Goal: Navigation & Orientation: Find specific page/section

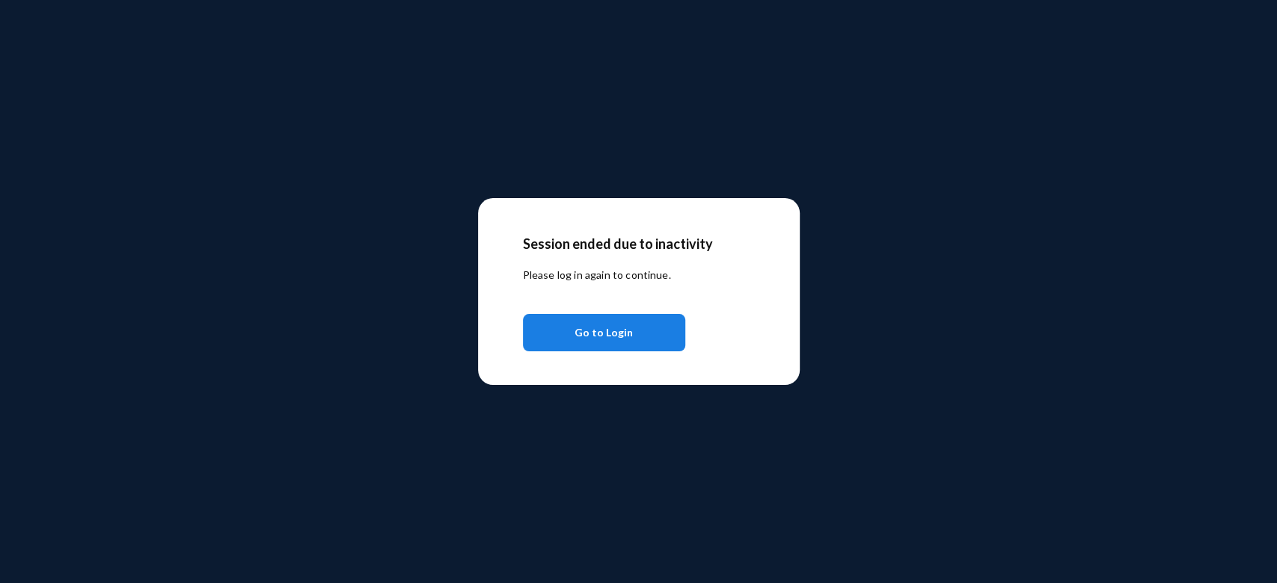
click at [601, 328] on span "Go to Login" at bounding box center [603, 332] width 58 height 27
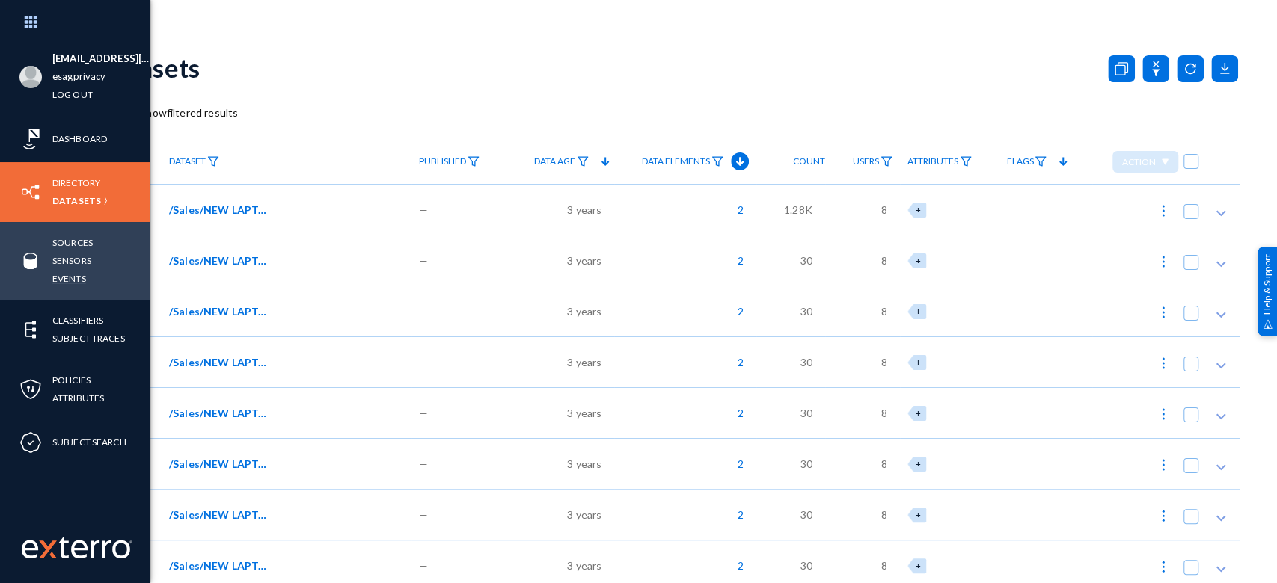
click at [60, 273] on link "Events" at bounding box center [69, 278] width 34 height 17
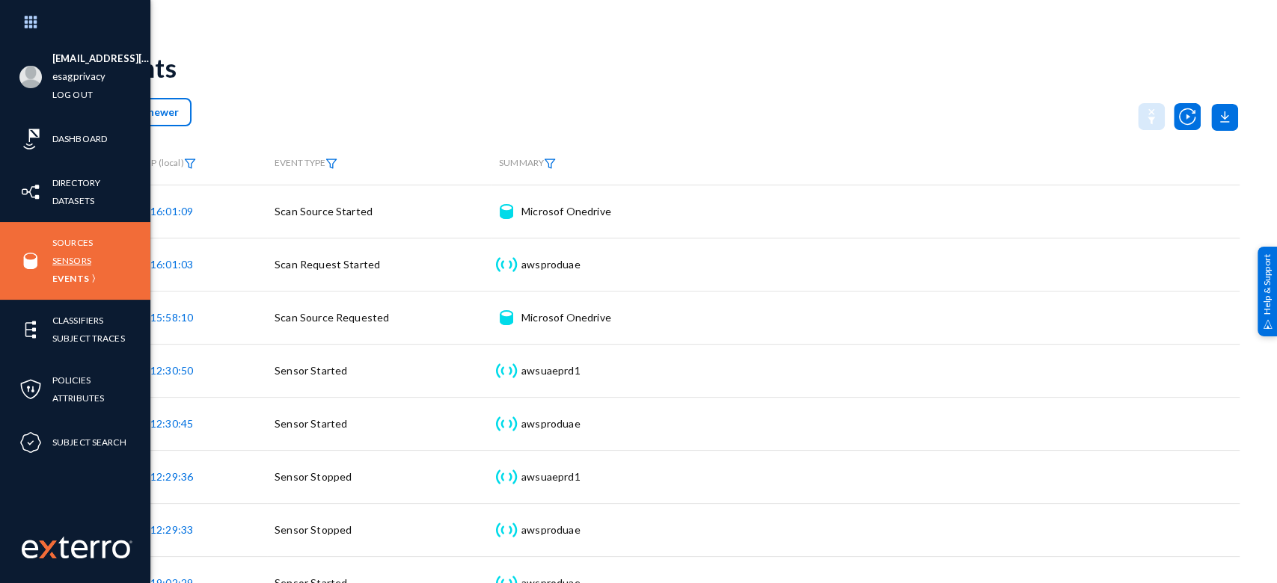
click at [76, 253] on link "Sensors" at bounding box center [71, 260] width 39 height 17
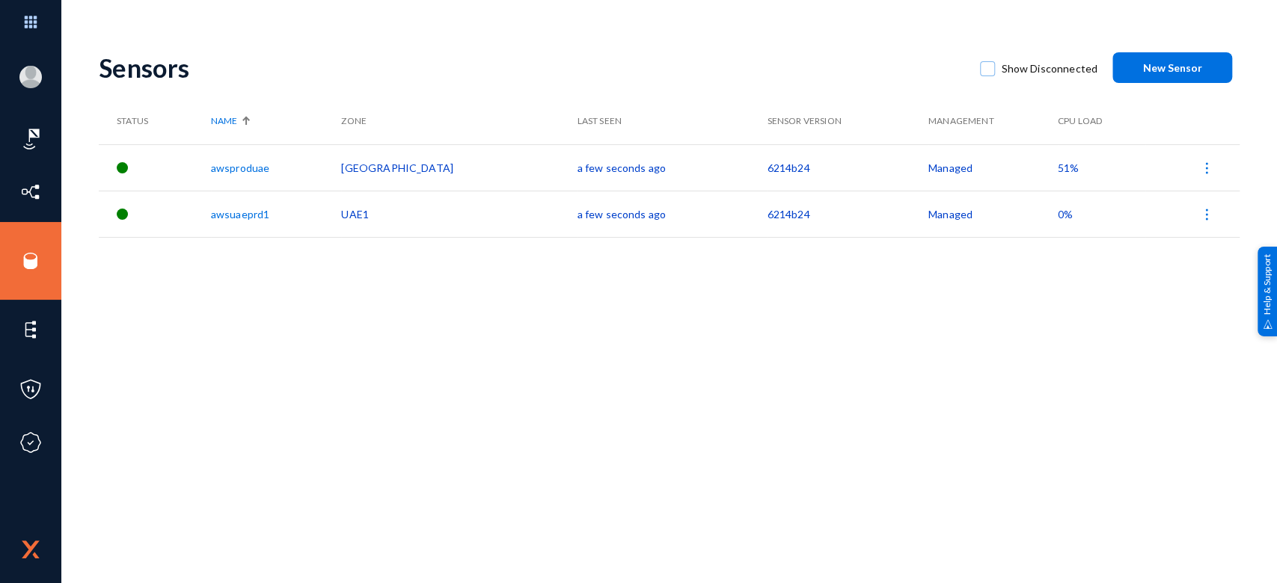
click at [1058, 166] on span "51%" at bounding box center [1068, 168] width 21 height 13
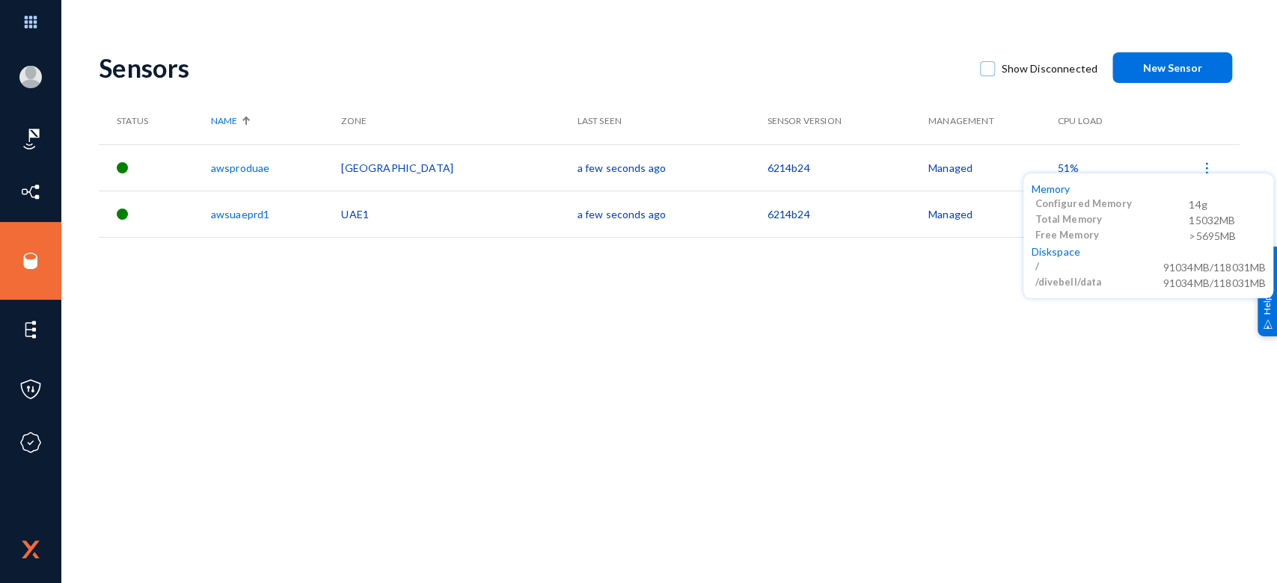
click at [801, 344] on div at bounding box center [638, 291] width 1277 height 583
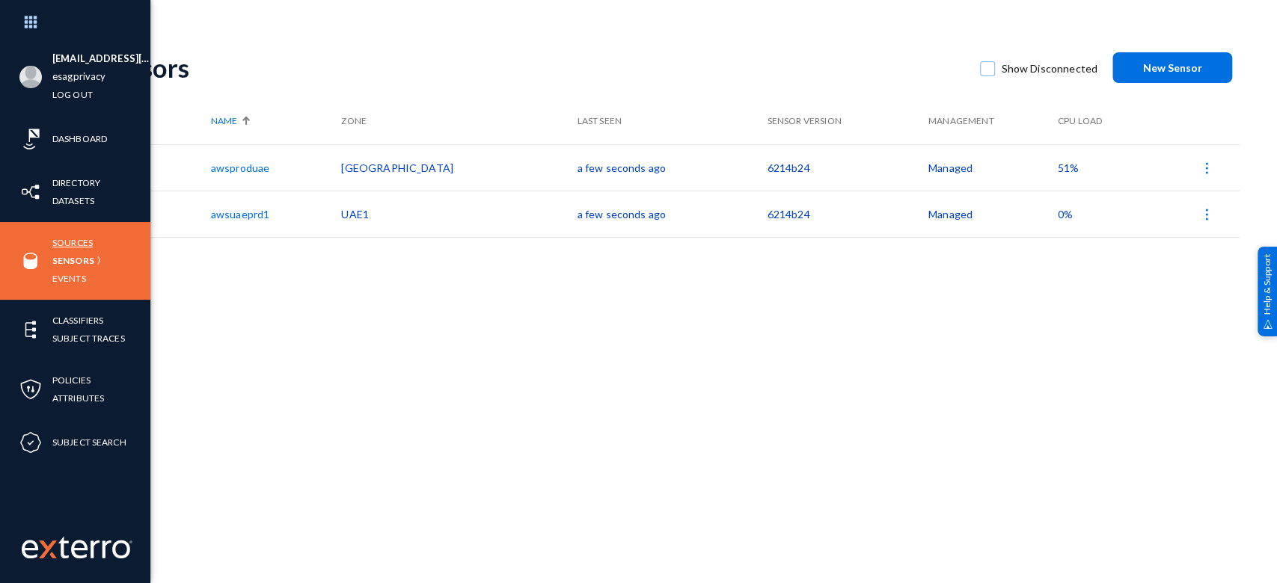
click at [59, 240] on link "Sources" at bounding box center [72, 242] width 40 height 17
